Goal: Task Accomplishment & Management: Manage account settings

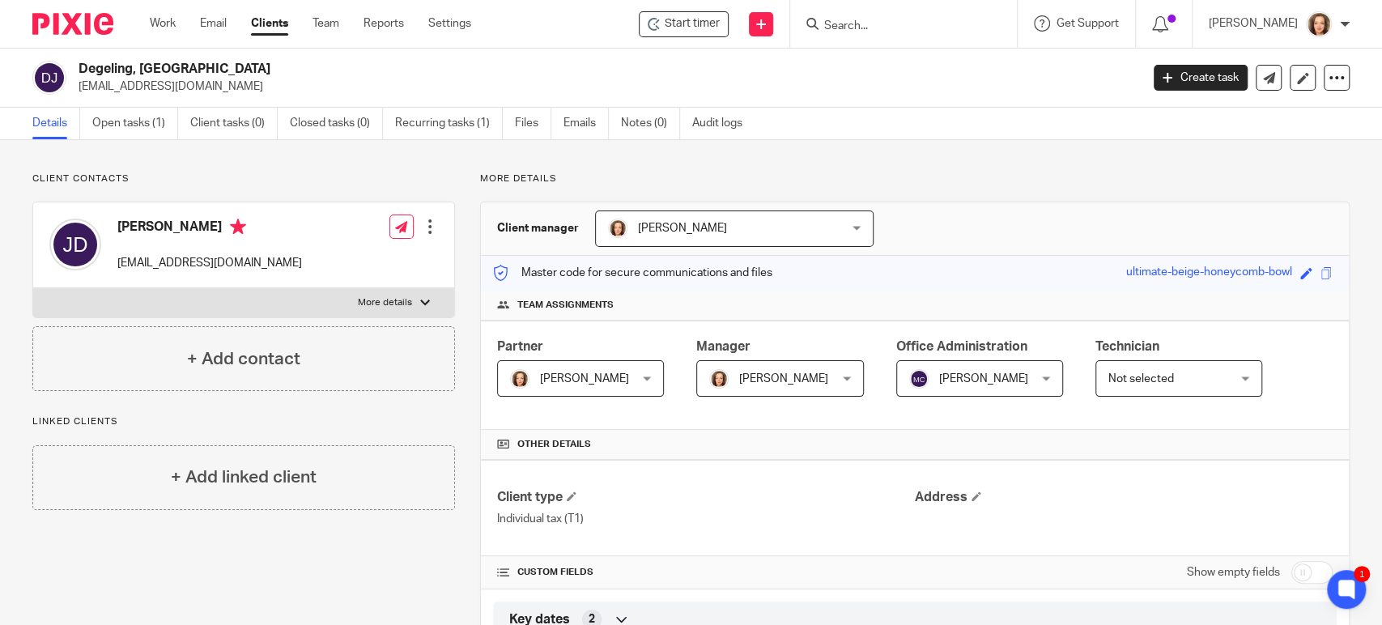
scroll to position [253, 0]
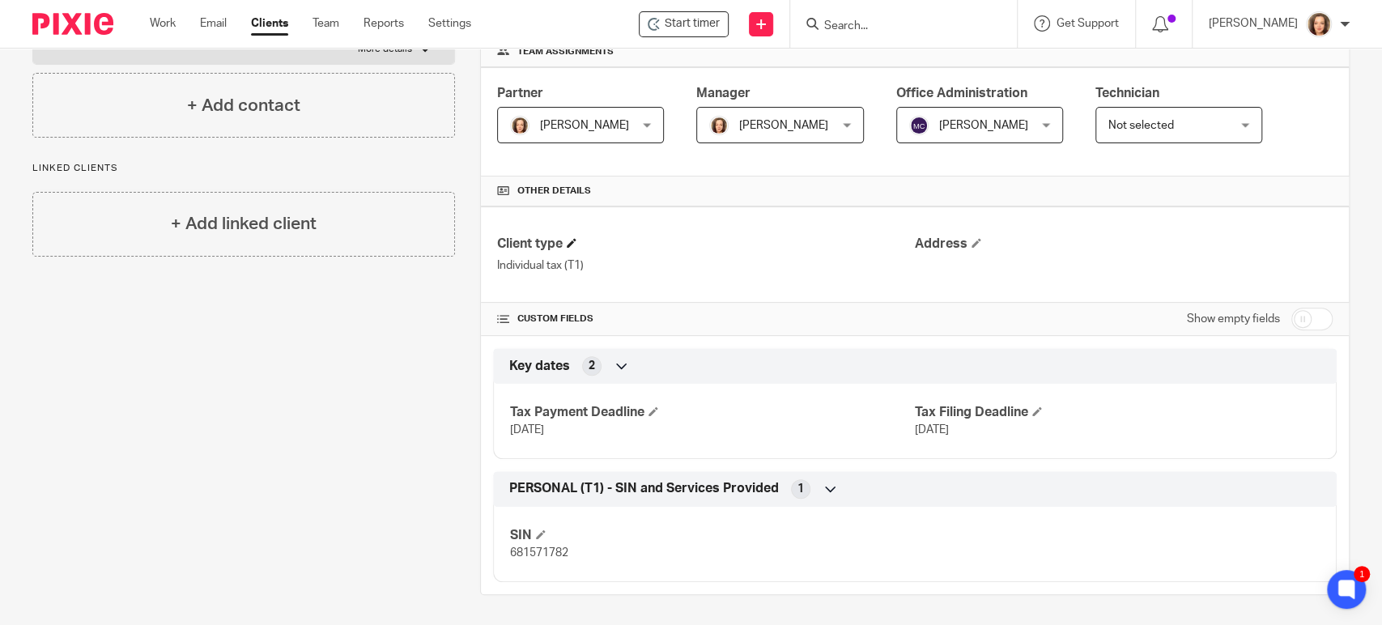
click at [731, 238] on h4 "Client type" at bounding box center [706, 244] width 418 height 17
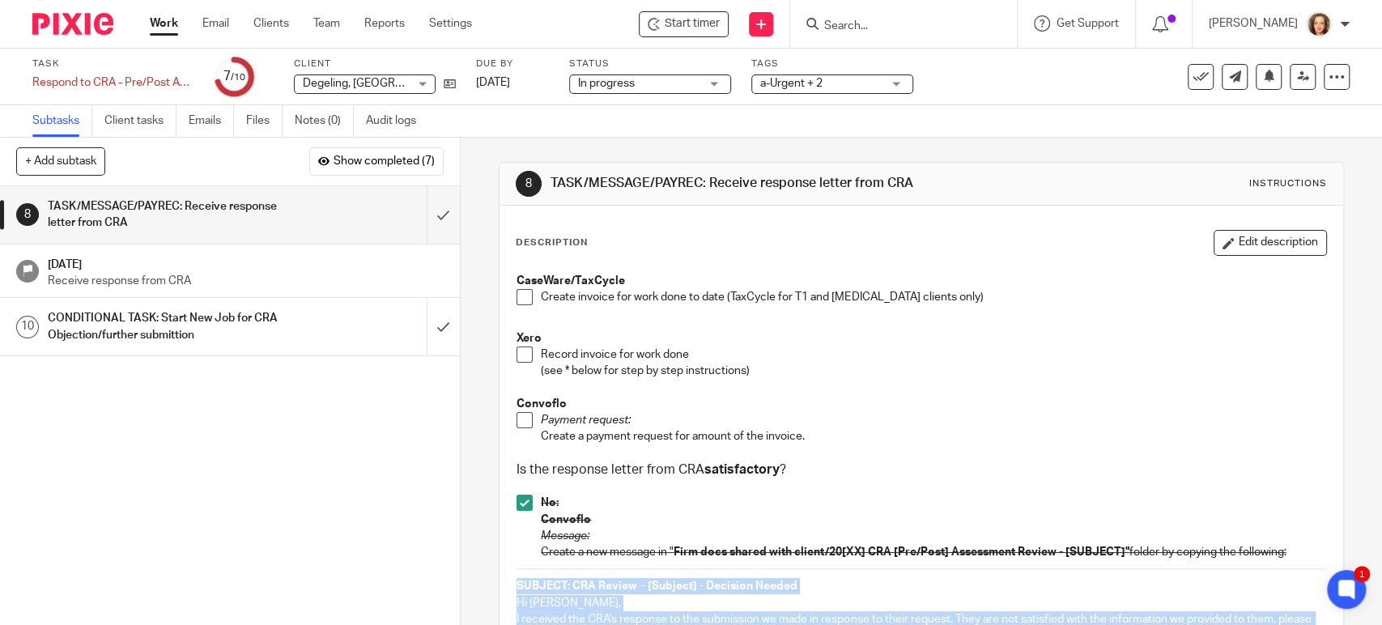
scroll to position [472, 0]
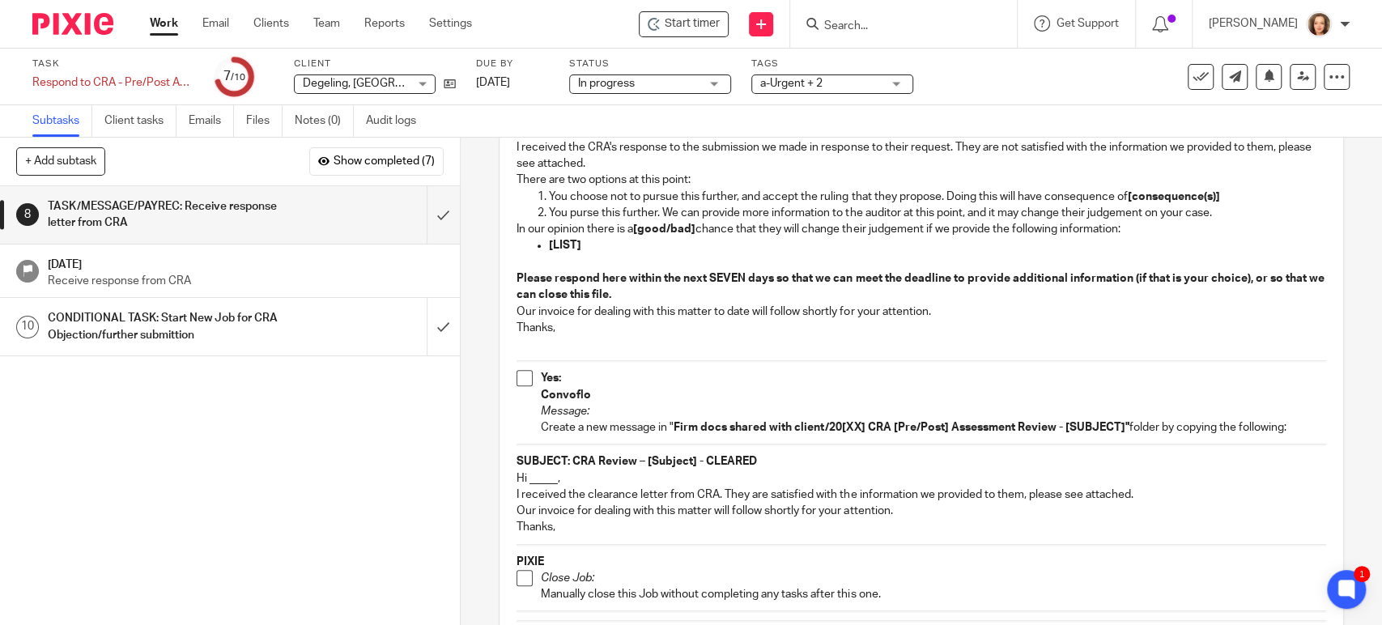
click at [240, 457] on div "1 TASK: Receive letter from CRA 2 TASK: Retrieve information we already have 3 …" at bounding box center [230, 405] width 460 height 439
click at [427, 217] on input "submit" at bounding box center [230, 214] width 460 height 57
